Goal: Transaction & Acquisition: Download file/media

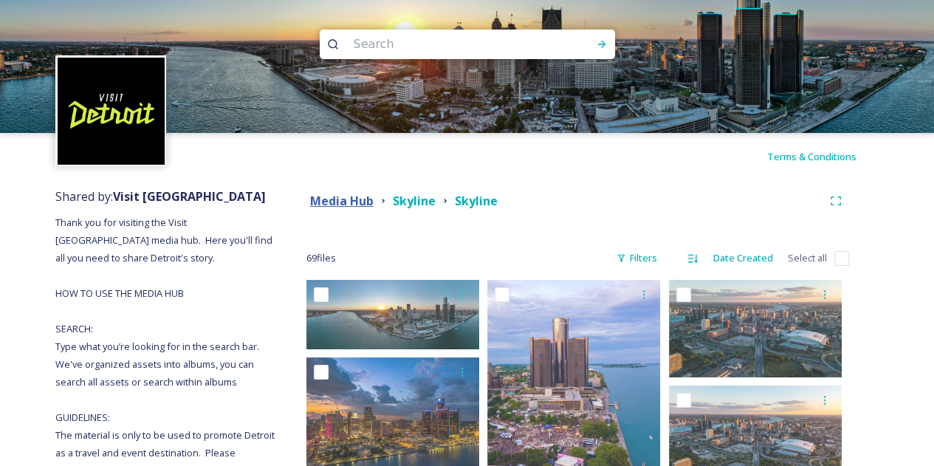
click at [329, 196] on strong "Media Hub" at bounding box center [341, 201] width 63 height 16
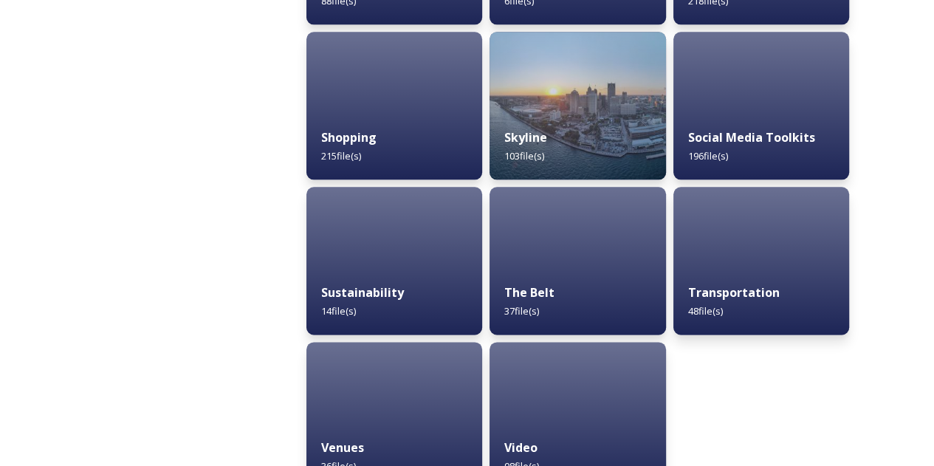
scroll to position [1482, 0]
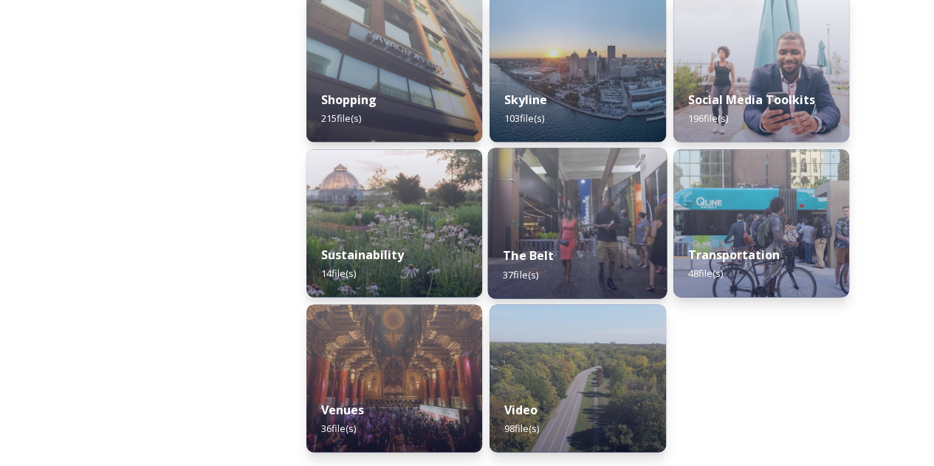
click at [612, 187] on img at bounding box center [577, 223] width 179 height 151
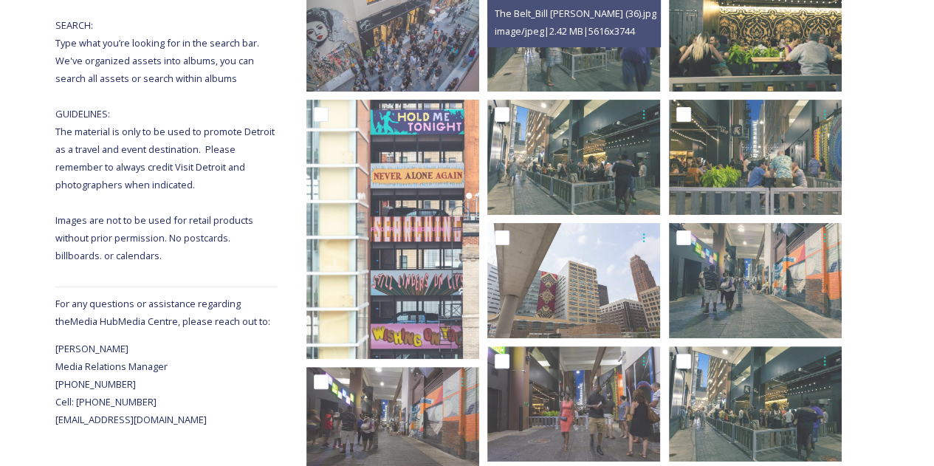
scroll to position [227, 0]
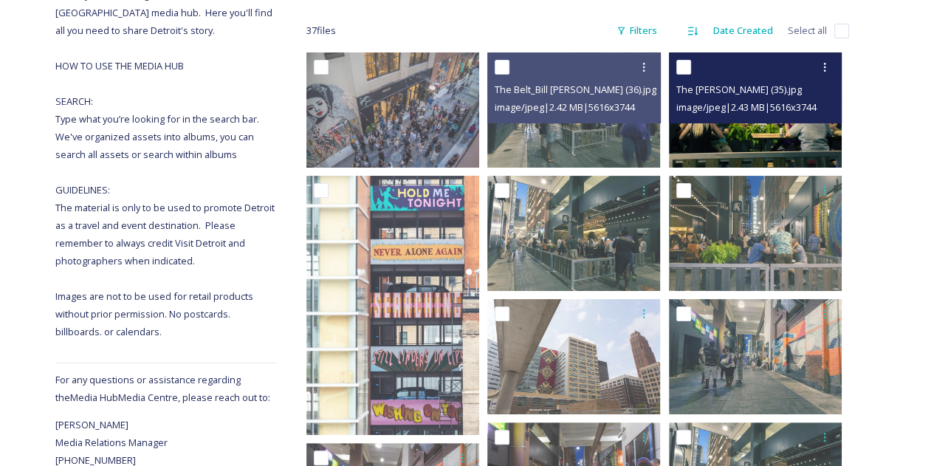
click at [768, 126] on img at bounding box center [755, 109] width 173 height 115
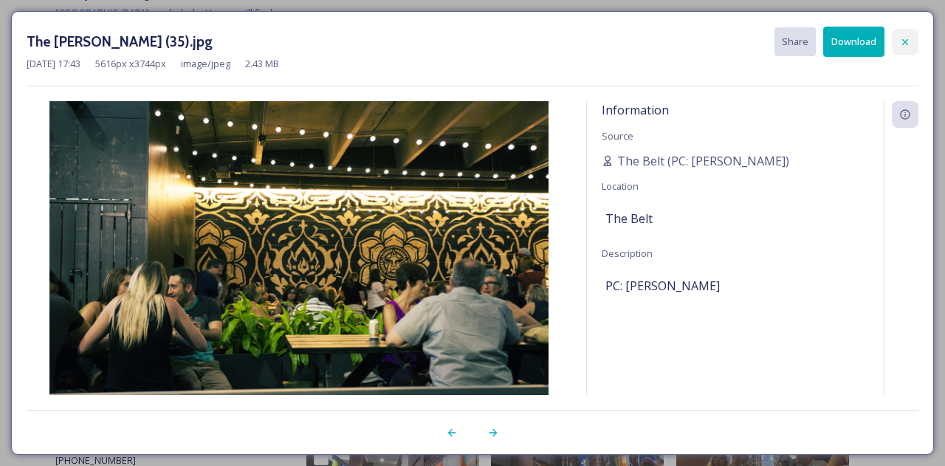
click at [902, 38] on icon at bounding box center [905, 42] width 12 height 12
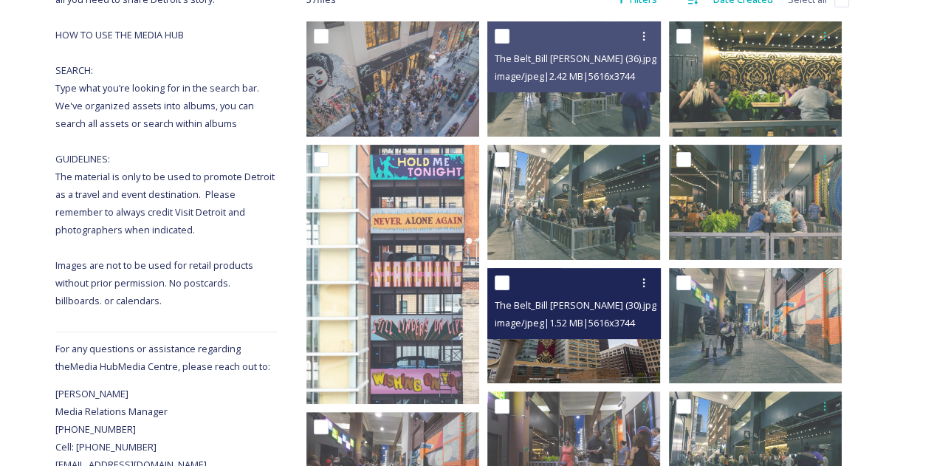
scroll to position [255, 0]
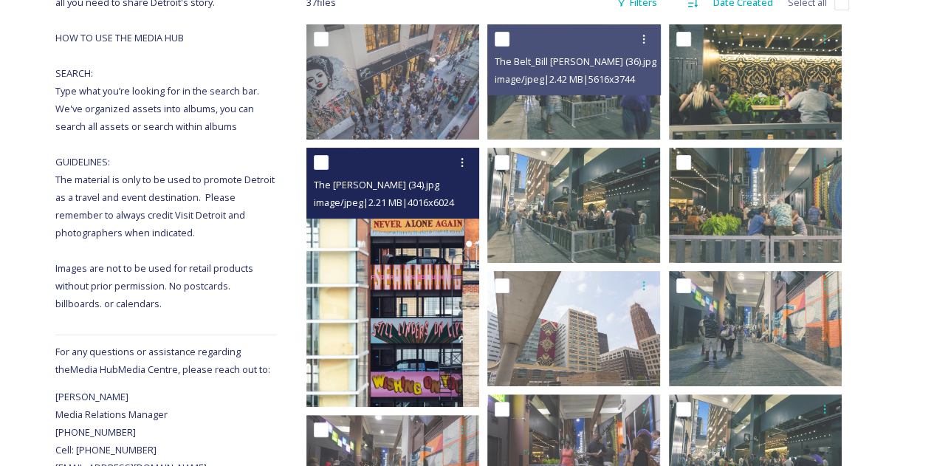
click at [428, 349] on img at bounding box center [392, 277] width 173 height 259
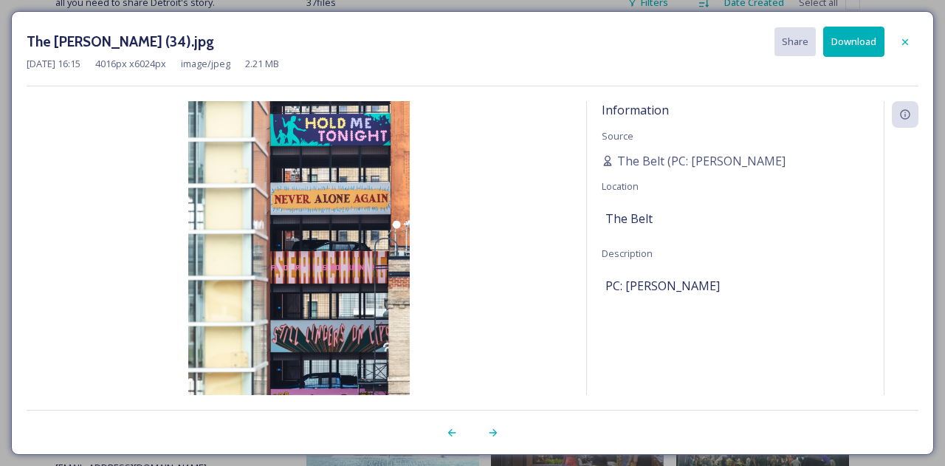
click at [854, 29] on button "Download" at bounding box center [853, 42] width 61 height 30
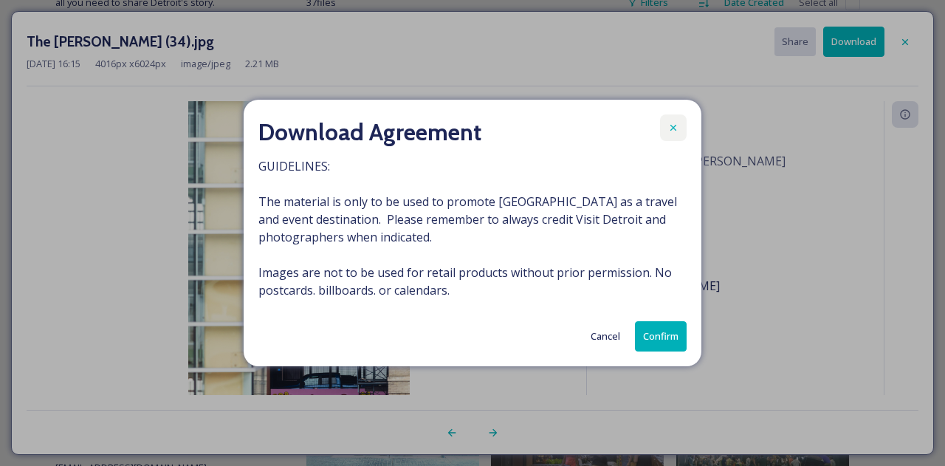
click at [674, 125] on icon at bounding box center [673, 128] width 12 height 12
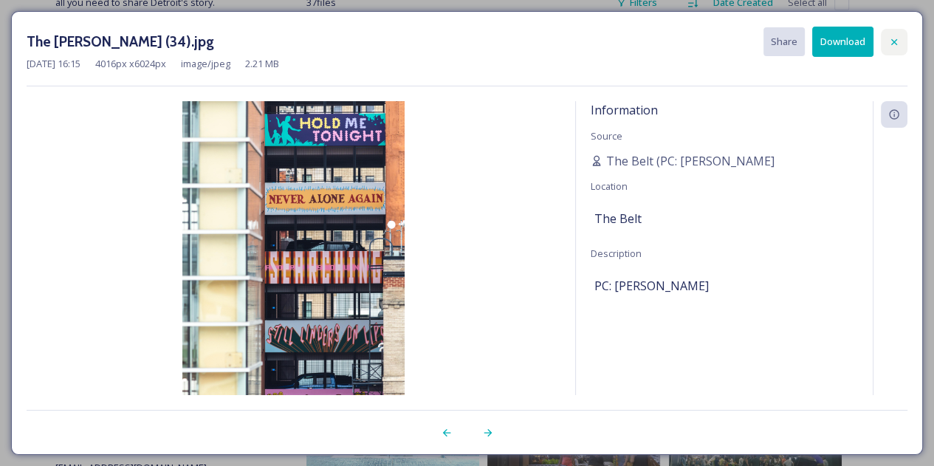
click at [898, 38] on icon at bounding box center [894, 42] width 12 height 12
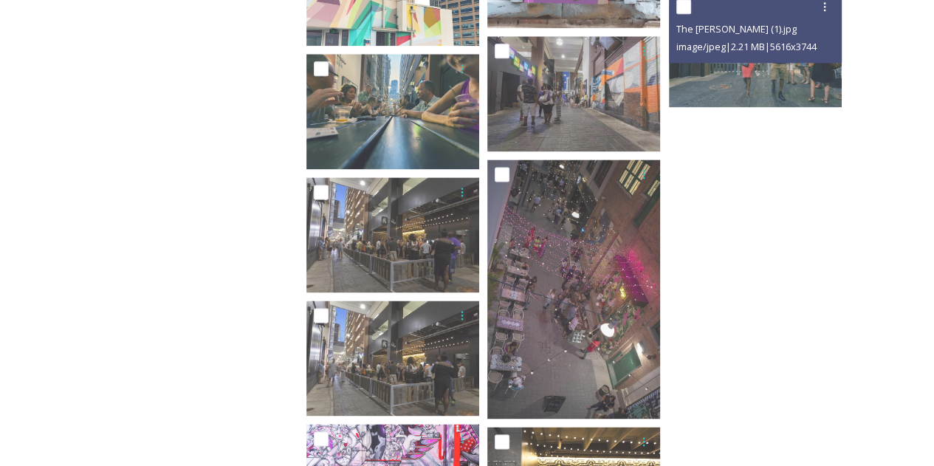
scroll to position [1644, 0]
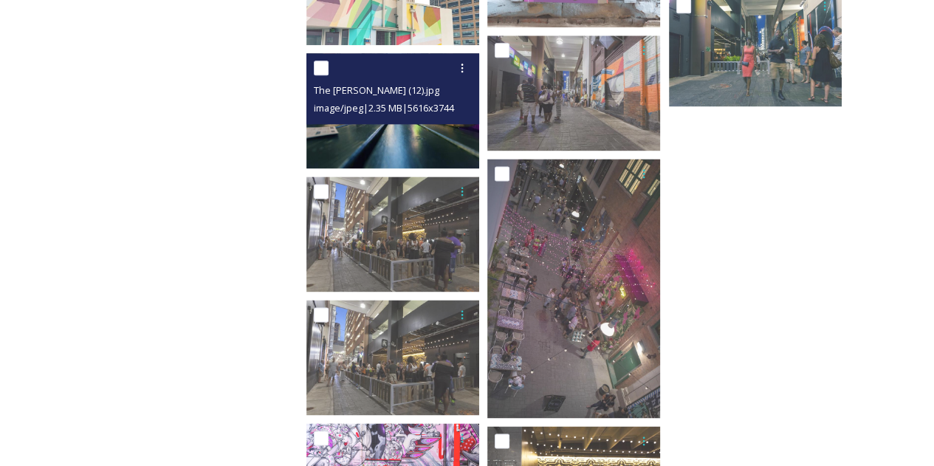
click at [423, 148] on img at bounding box center [392, 110] width 173 height 115
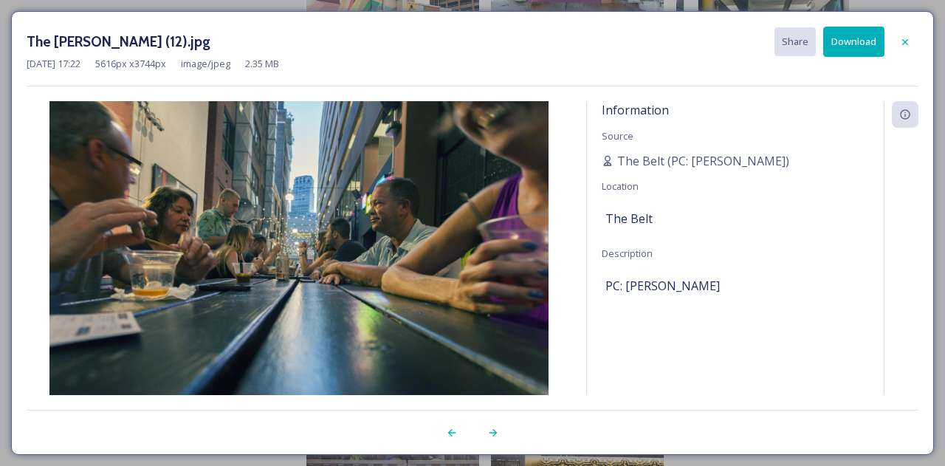
click at [861, 43] on button "Download" at bounding box center [853, 42] width 61 height 30
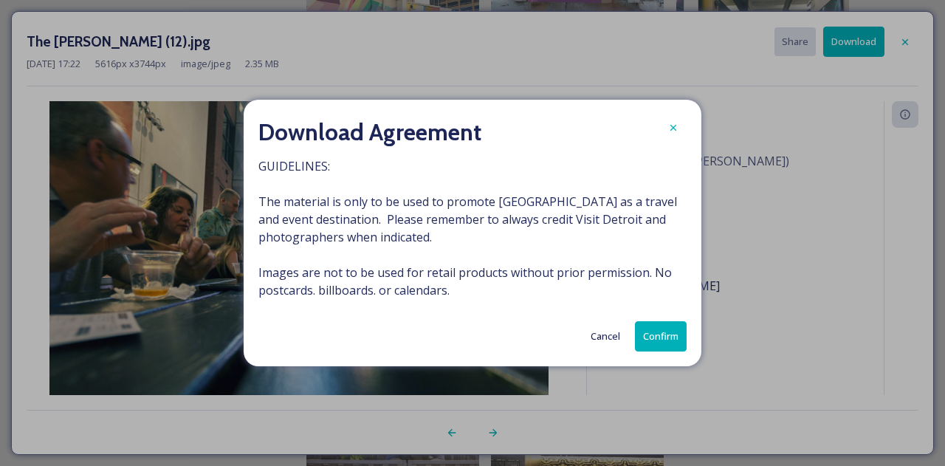
click at [660, 334] on button "Confirm" at bounding box center [661, 336] width 52 height 30
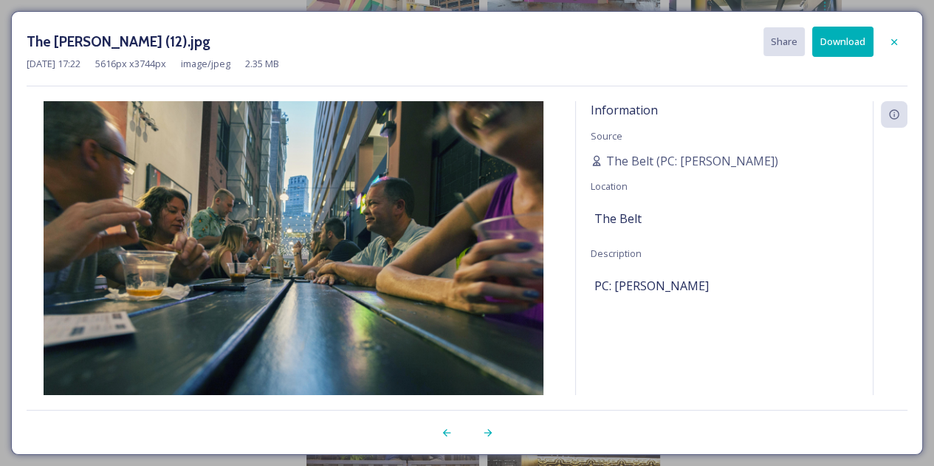
click at [858, 41] on button "Download" at bounding box center [842, 42] width 61 height 30
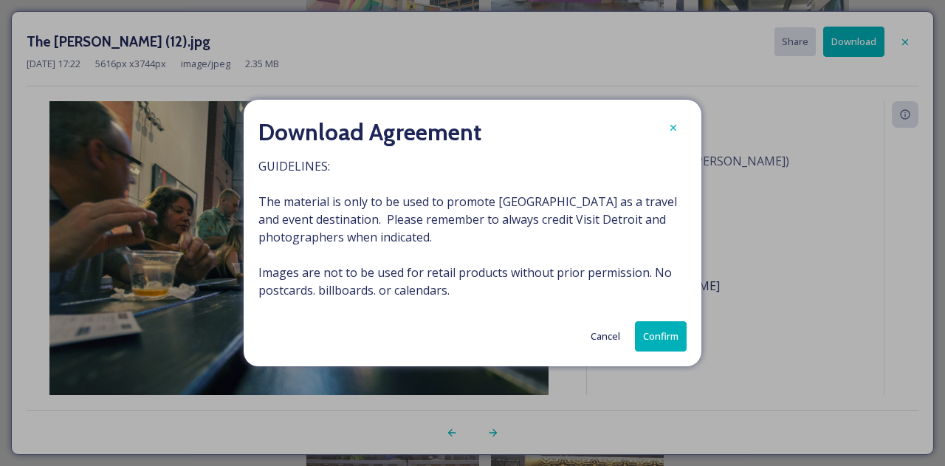
click at [668, 330] on button "Confirm" at bounding box center [661, 336] width 52 height 30
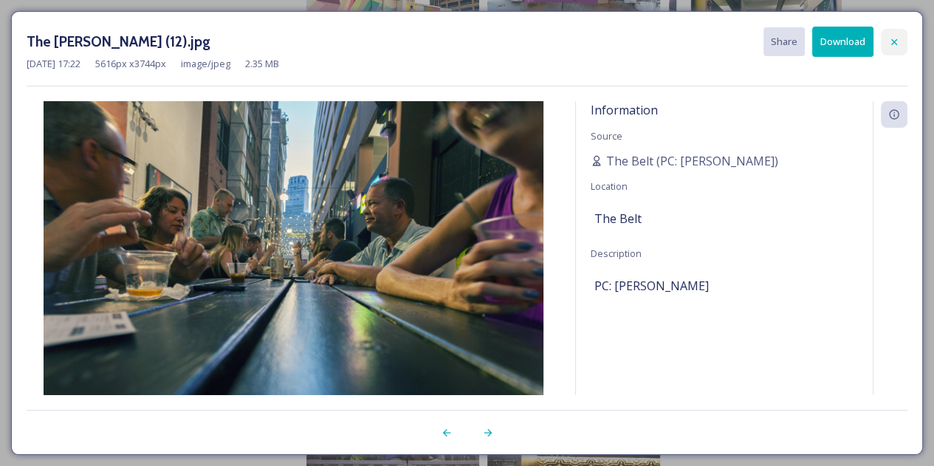
click at [897, 43] on icon at bounding box center [894, 42] width 12 height 12
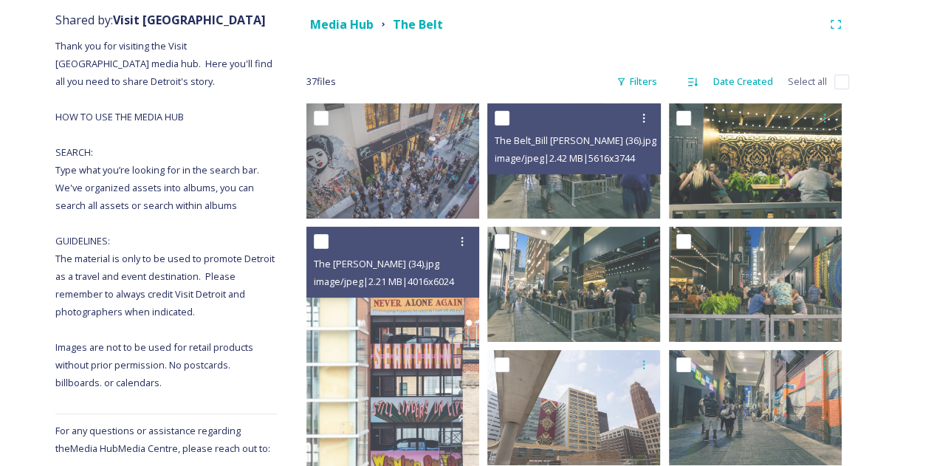
scroll to position [0, 0]
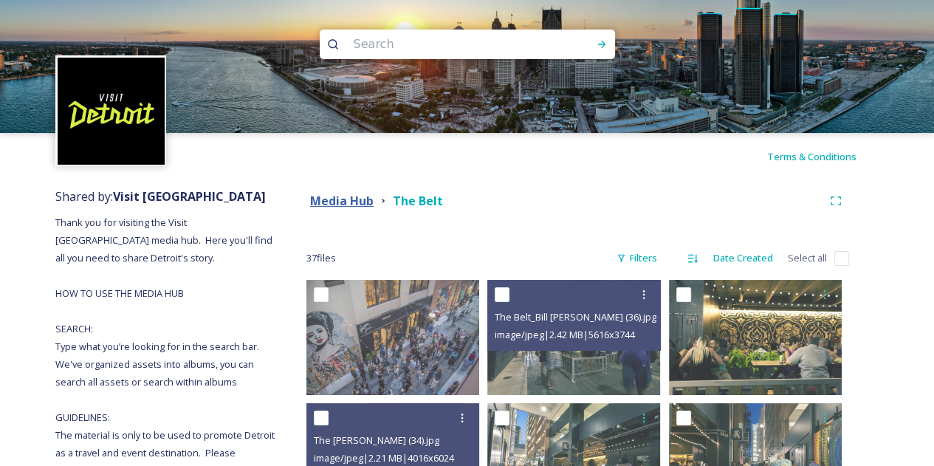
click at [345, 202] on strong "Media Hub" at bounding box center [341, 201] width 63 height 16
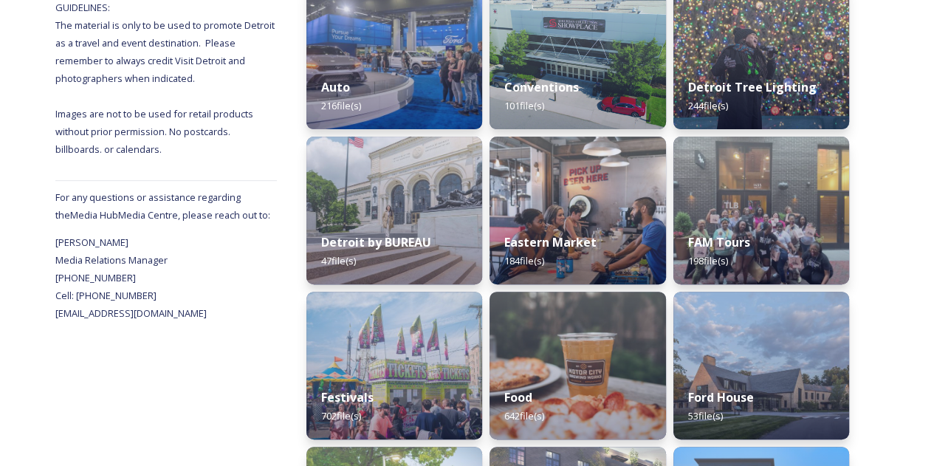
scroll to position [411, 0]
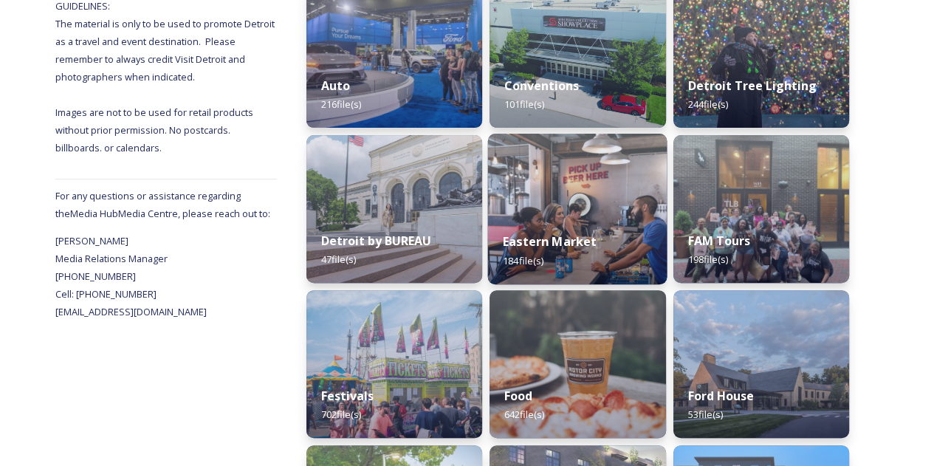
click at [533, 190] on img at bounding box center [577, 209] width 179 height 151
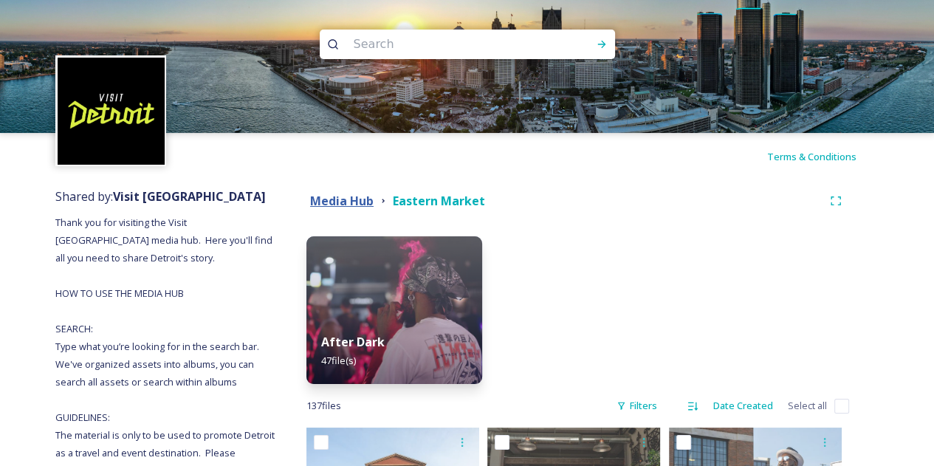
click at [345, 200] on strong "Media Hub" at bounding box center [341, 201] width 63 height 16
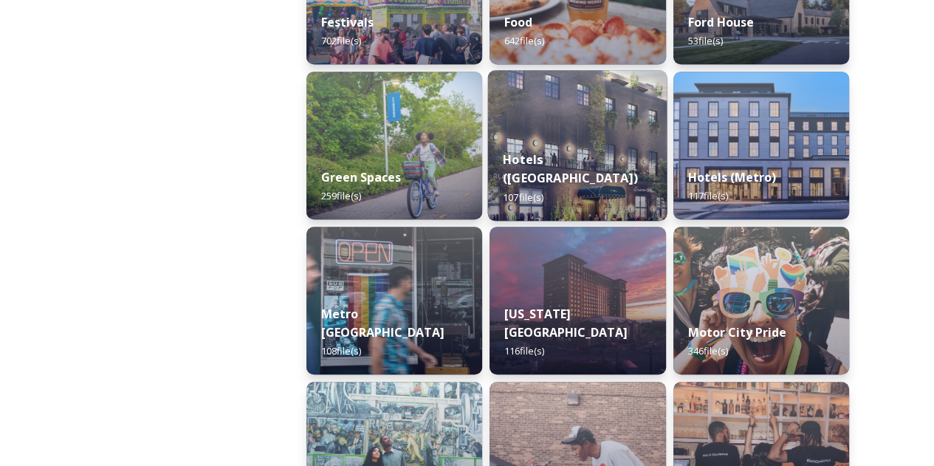
scroll to position [1062, 0]
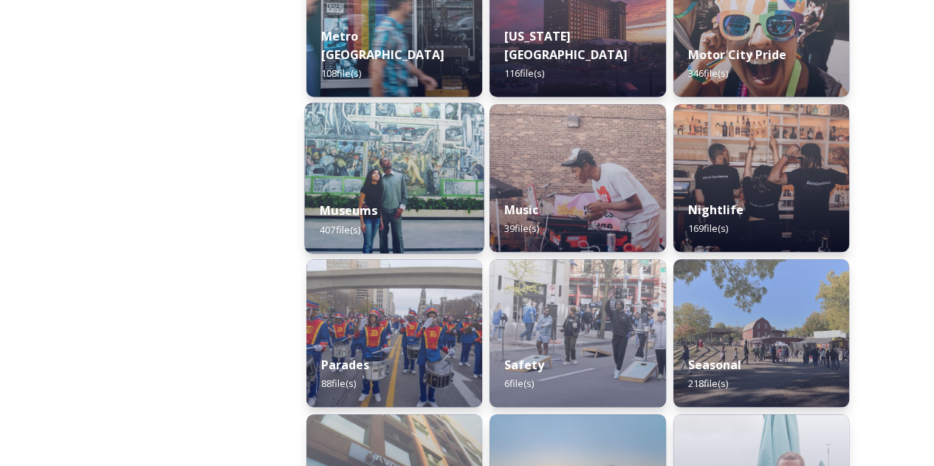
click at [423, 173] on img at bounding box center [394, 178] width 179 height 151
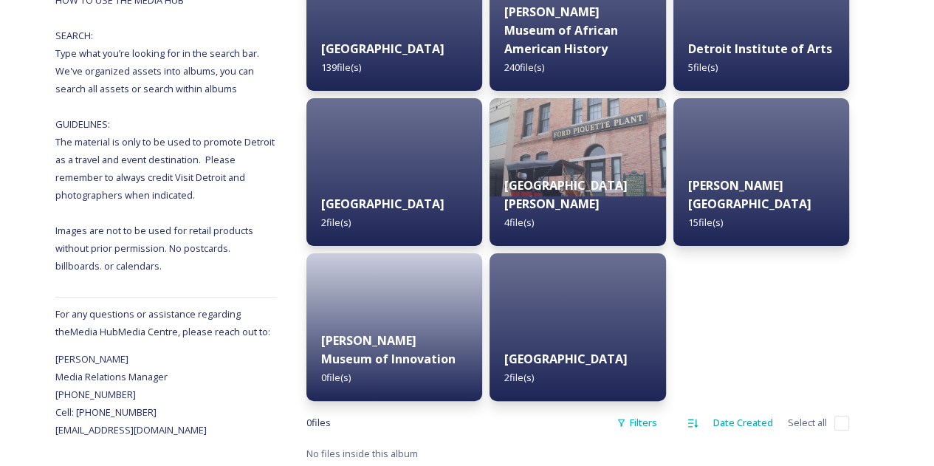
scroll to position [297, 0]
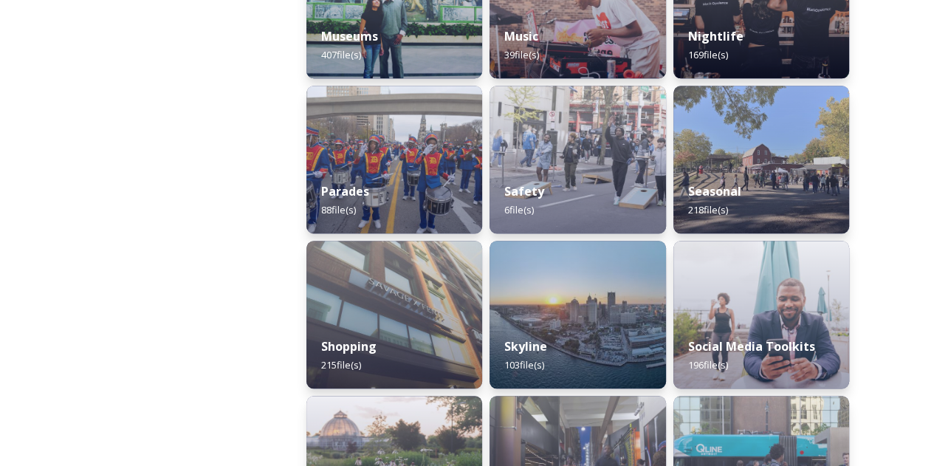
scroll to position [1237, 0]
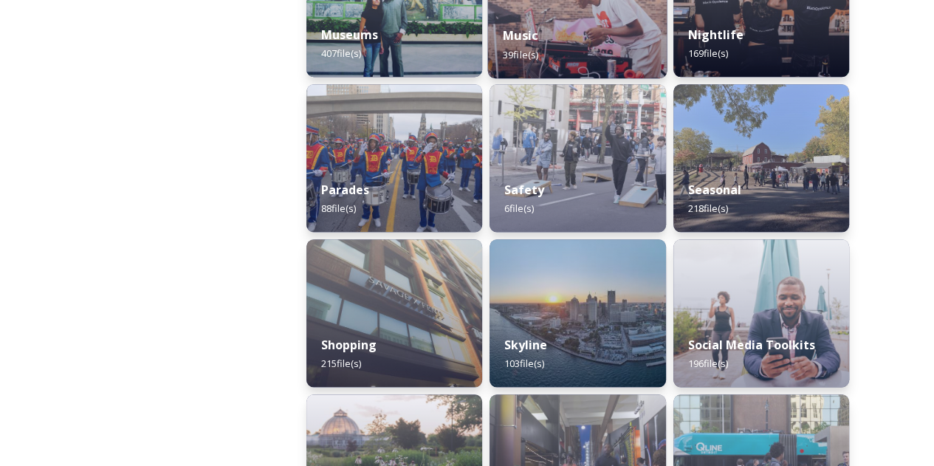
click at [602, 25] on div "Music 39 file(s)" at bounding box center [577, 44] width 179 height 67
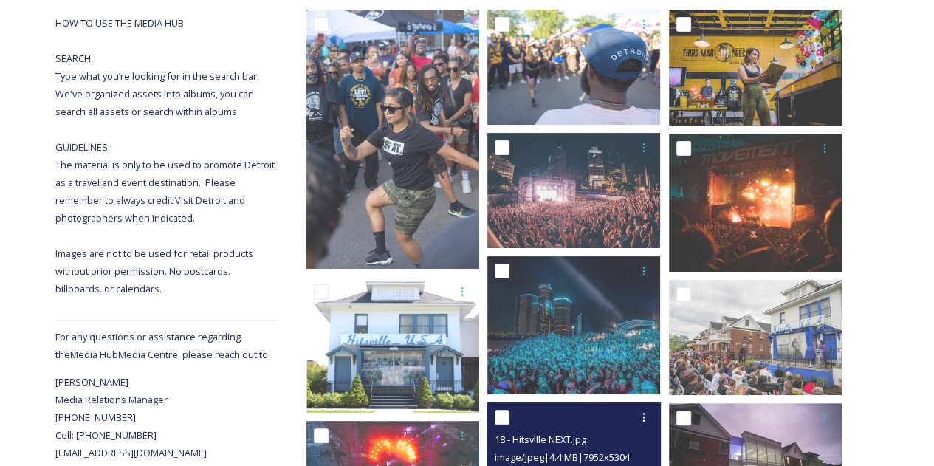
scroll to position [269, 0]
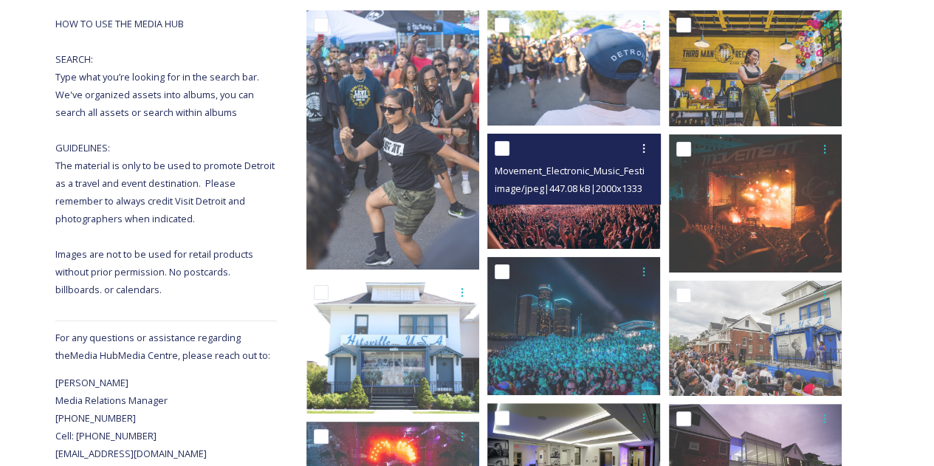
click at [583, 224] on img at bounding box center [573, 191] width 173 height 115
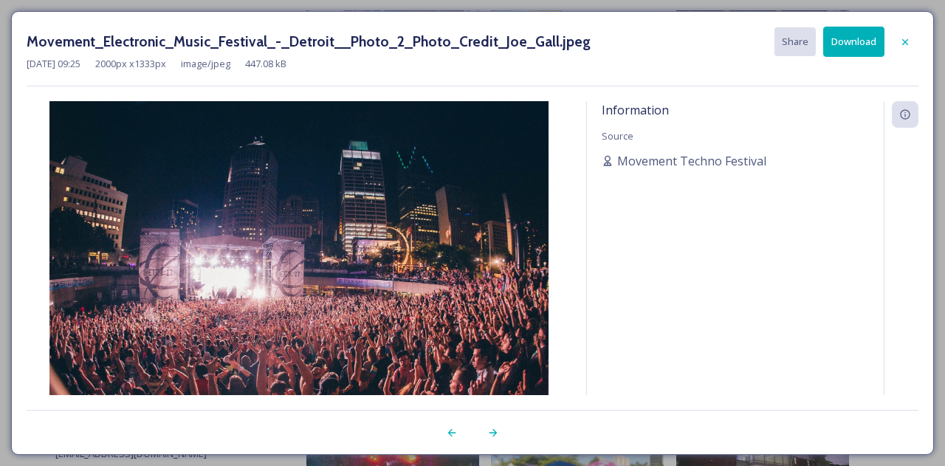
click at [859, 38] on button "Download" at bounding box center [853, 42] width 61 height 30
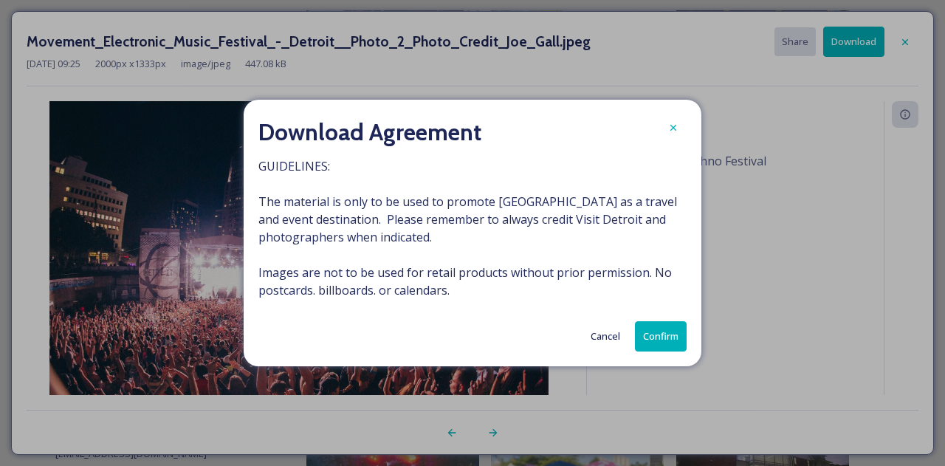
click at [658, 327] on button "Confirm" at bounding box center [661, 336] width 52 height 30
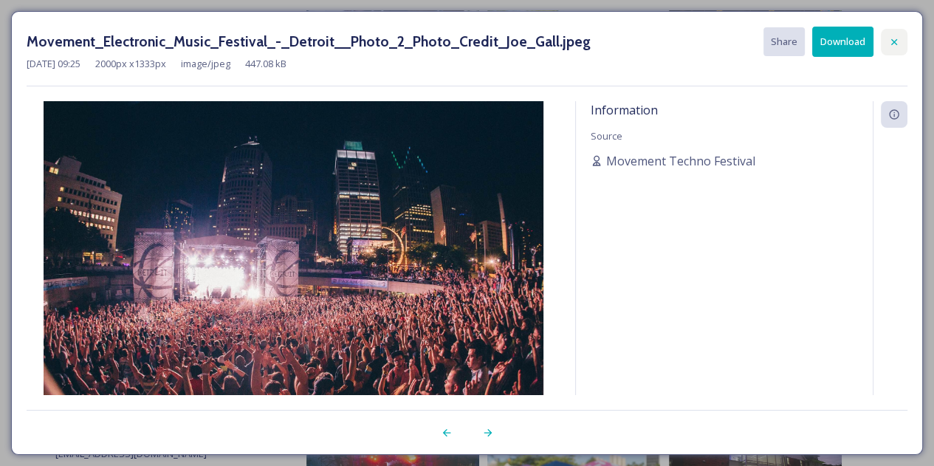
click at [894, 48] on div at bounding box center [893, 42] width 27 height 27
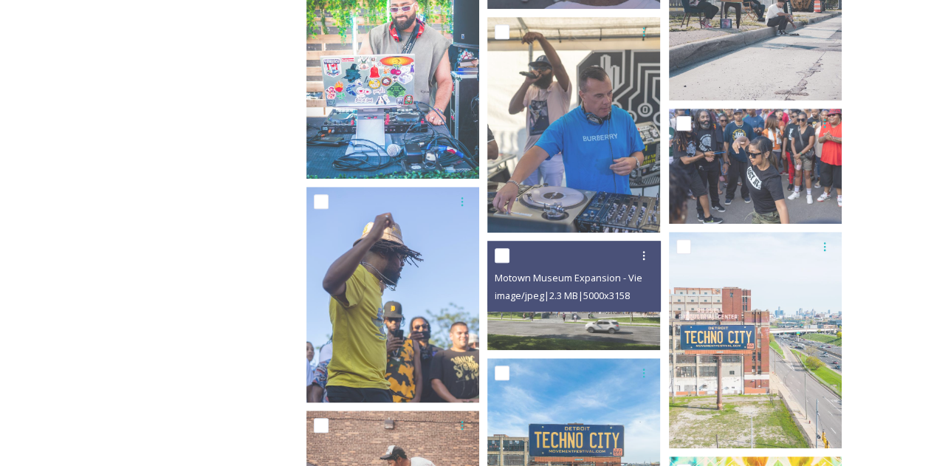
scroll to position [1254, 0]
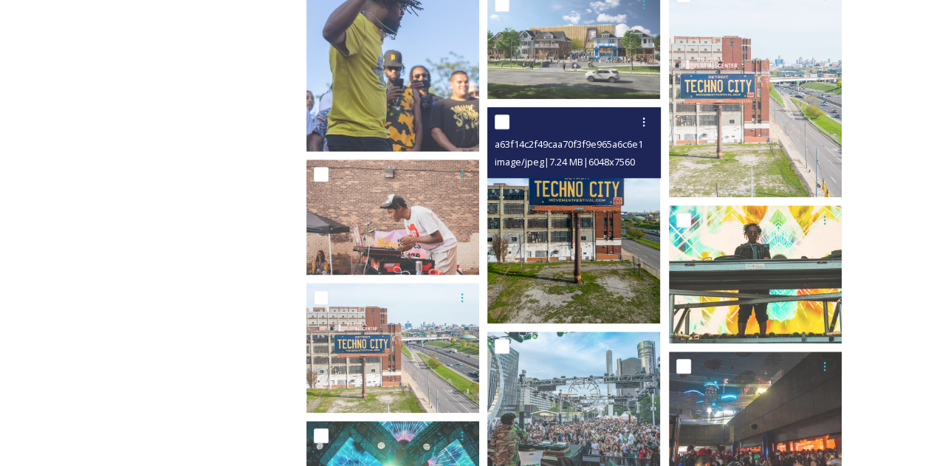
click at [570, 278] on img at bounding box center [573, 215] width 173 height 216
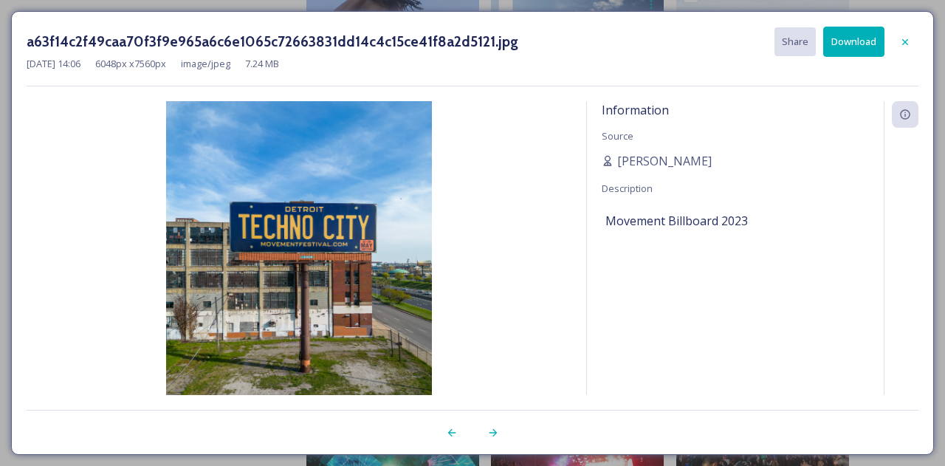
click at [857, 36] on button "Download" at bounding box center [853, 42] width 61 height 30
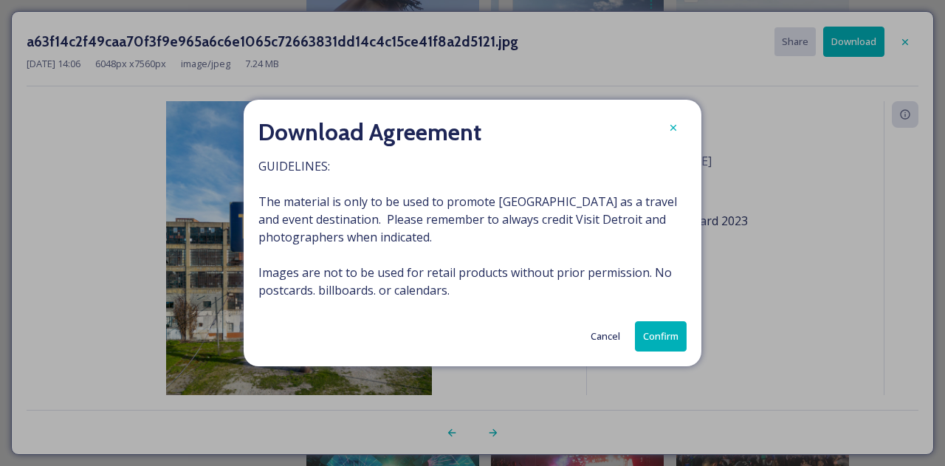
click at [669, 337] on button "Confirm" at bounding box center [661, 336] width 52 height 30
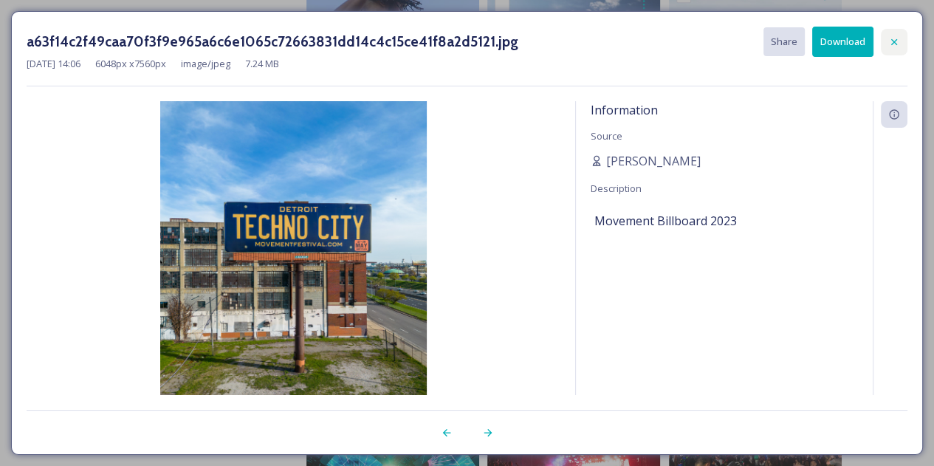
click at [897, 42] on icon at bounding box center [894, 42] width 12 height 12
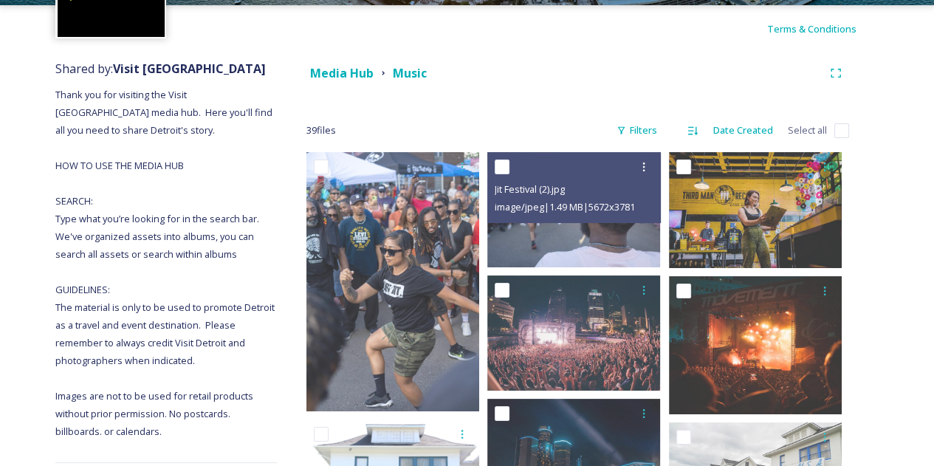
scroll to position [0, 0]
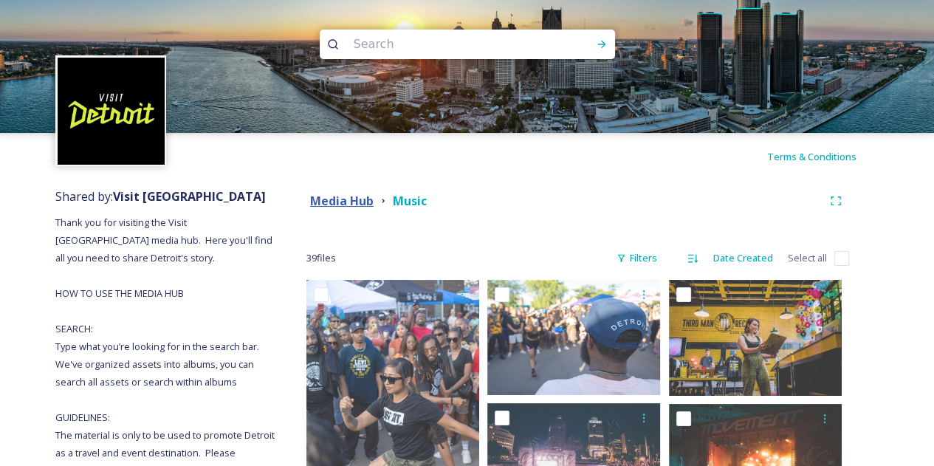
click at [339, 200] on strong "Media Hub" at bounding box center [341, 201] width 63 height 16
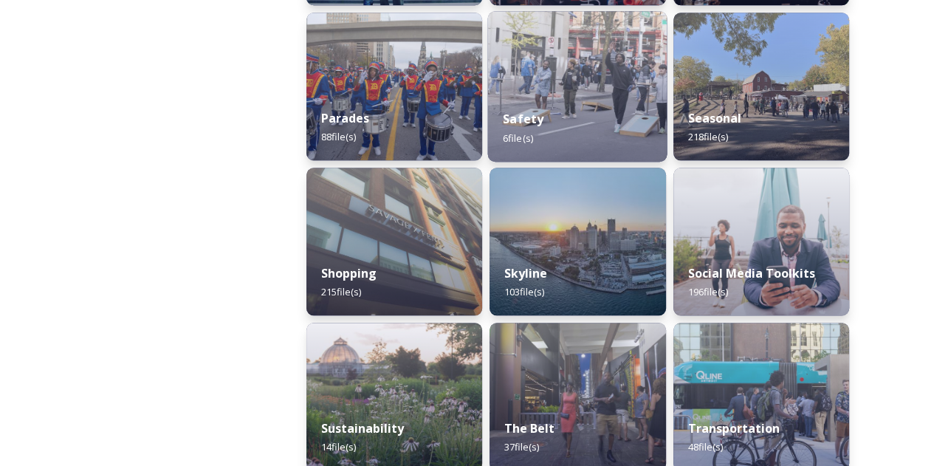
scroll to position [1309, 0]
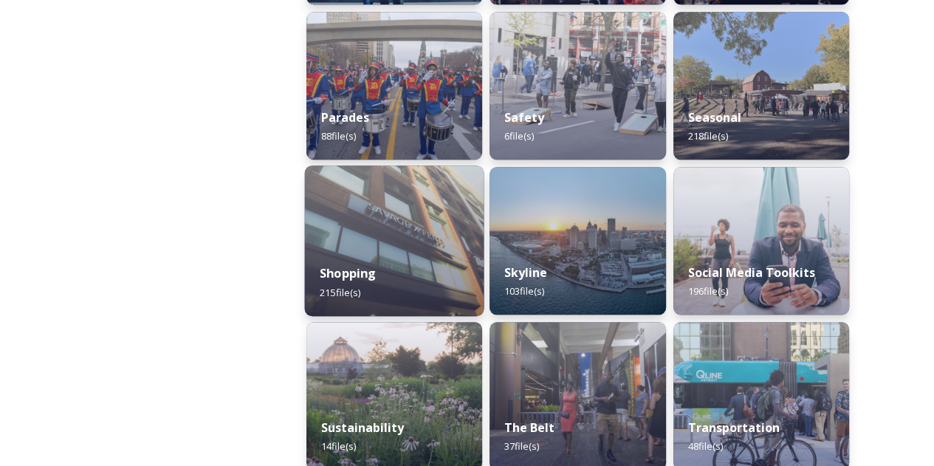
click at [418, 285] on div "Shopping 215 file(s)" at bounding box center [394, 282] width 179 height 67
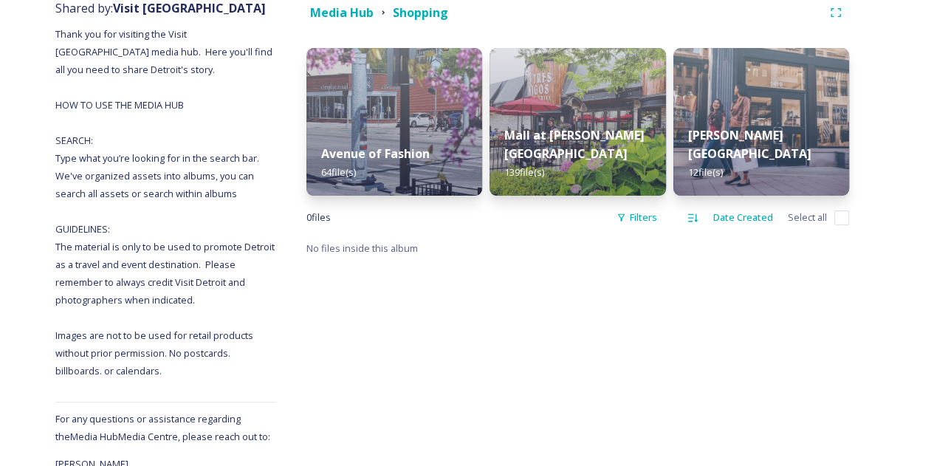
scroll to position [189, 0]
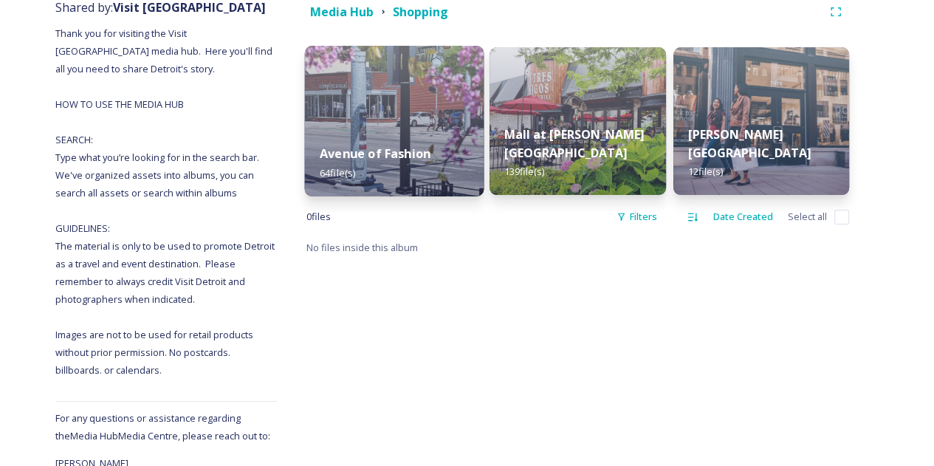
click at [440, 125] on img at bounding box center [394, 121] width 179 height 151
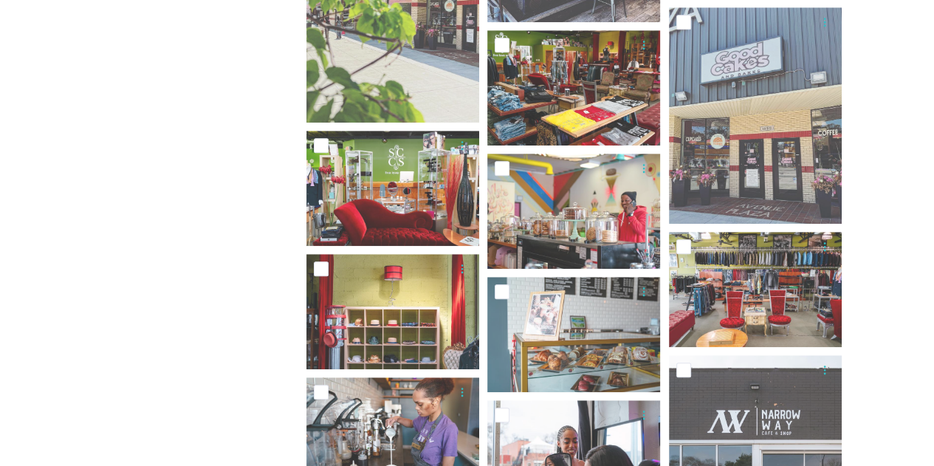
scroll to position [1043, 0]
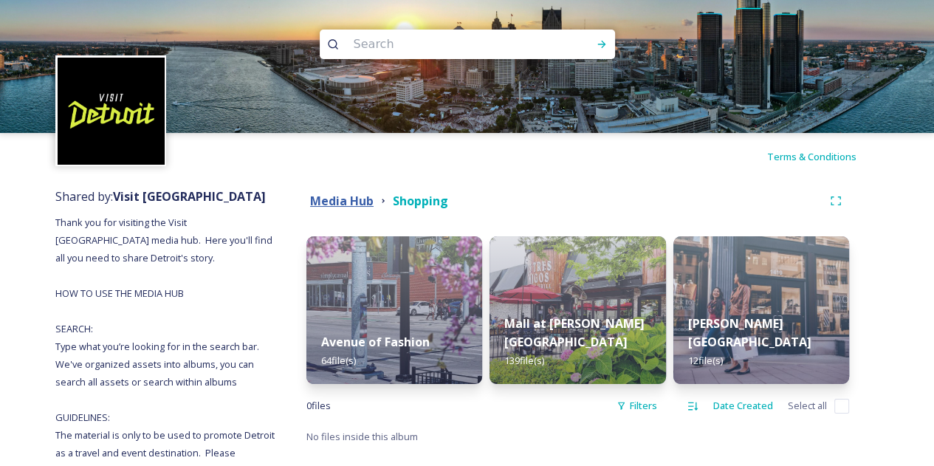
click at [339, 201] on strong "Media Hub" at bounding box center [341, 201] width 63 height 16
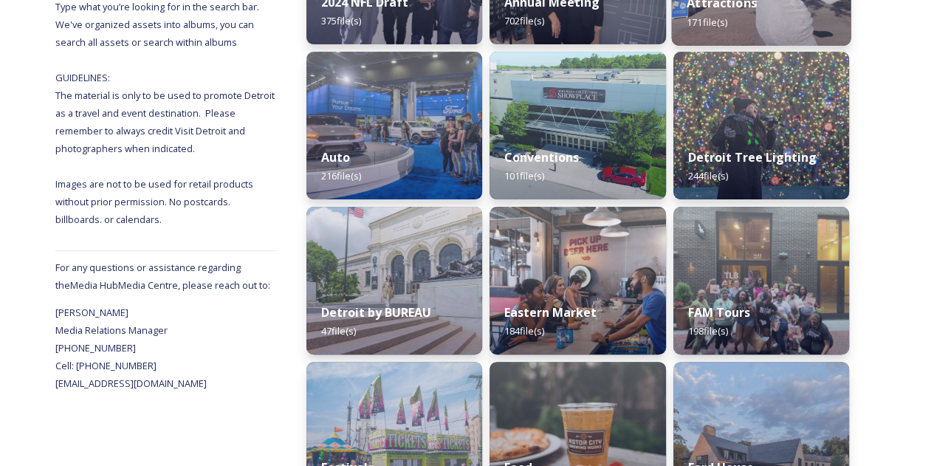
scroll to position [340, 0]
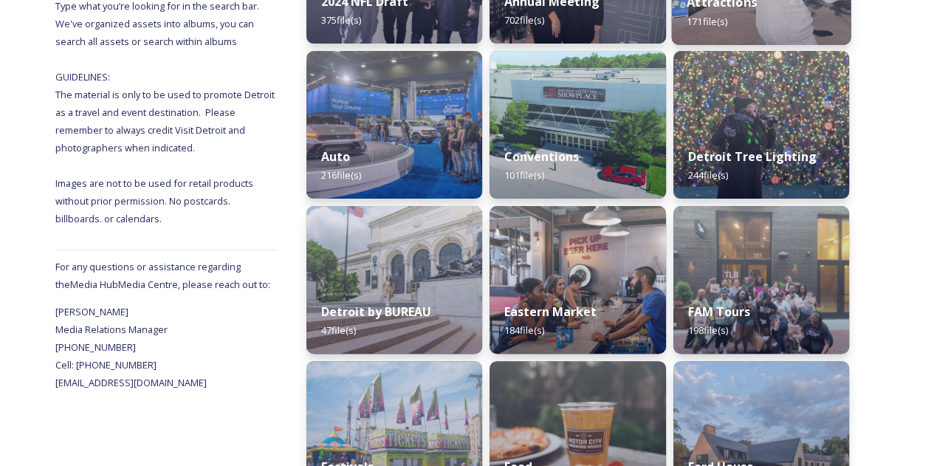
click at [762, 24] on div "Attractions 171 file(s)" at bounding box center [760, 11] width 179 height 67
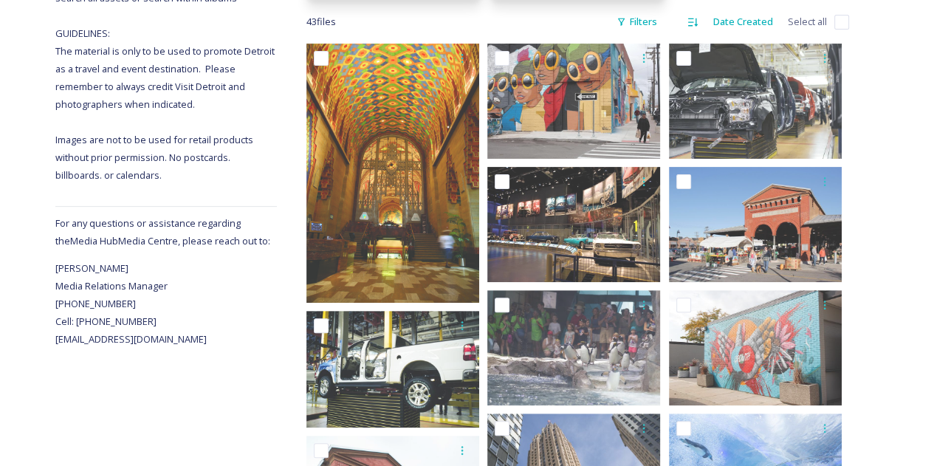
scroll to position [382, 0]
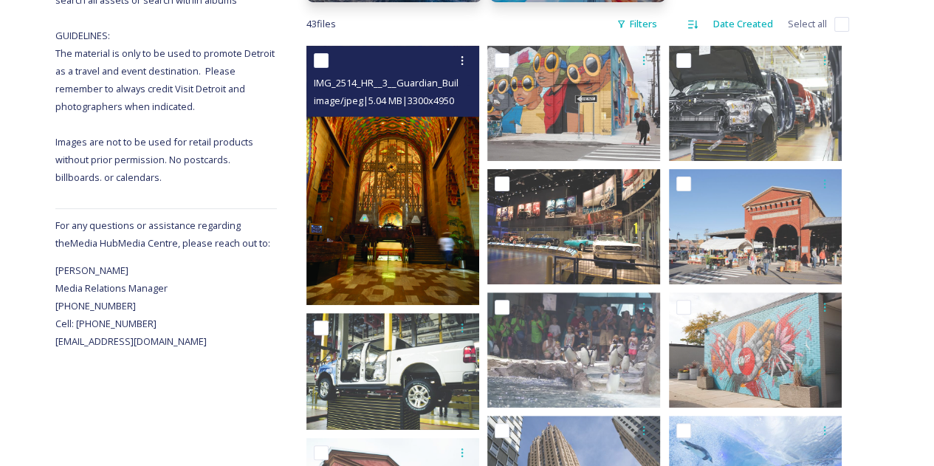
click at [434, 226] on img at bounding box center [392, 175] width 173 height 259
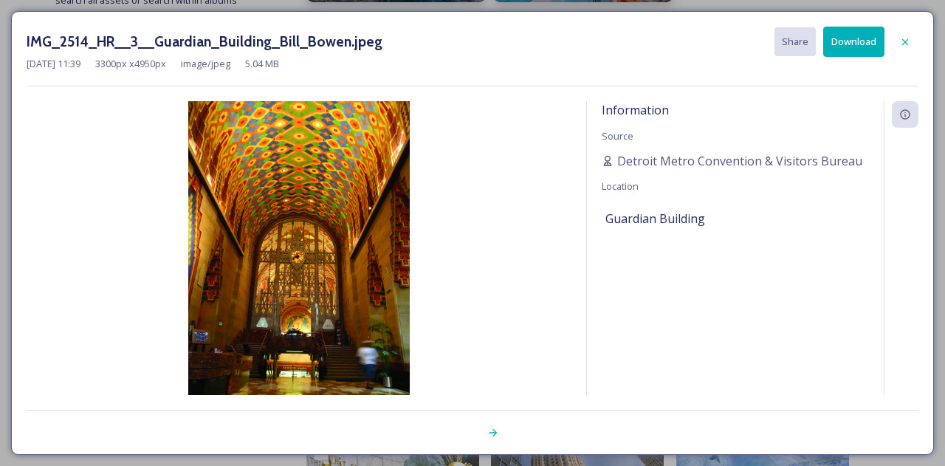
click at [852, 41] on button "Download" at bounding box center [853, 42] width 61 height 30
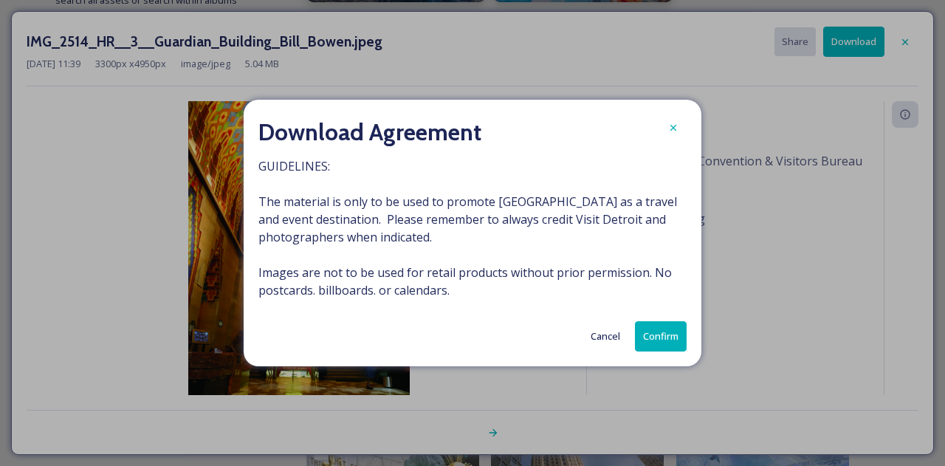
click at [654, 342] on button "Confirm" at bounding box center [661, 336] width 52 height 30
